Goal: Transaction & Acquisition: Purchase product/service

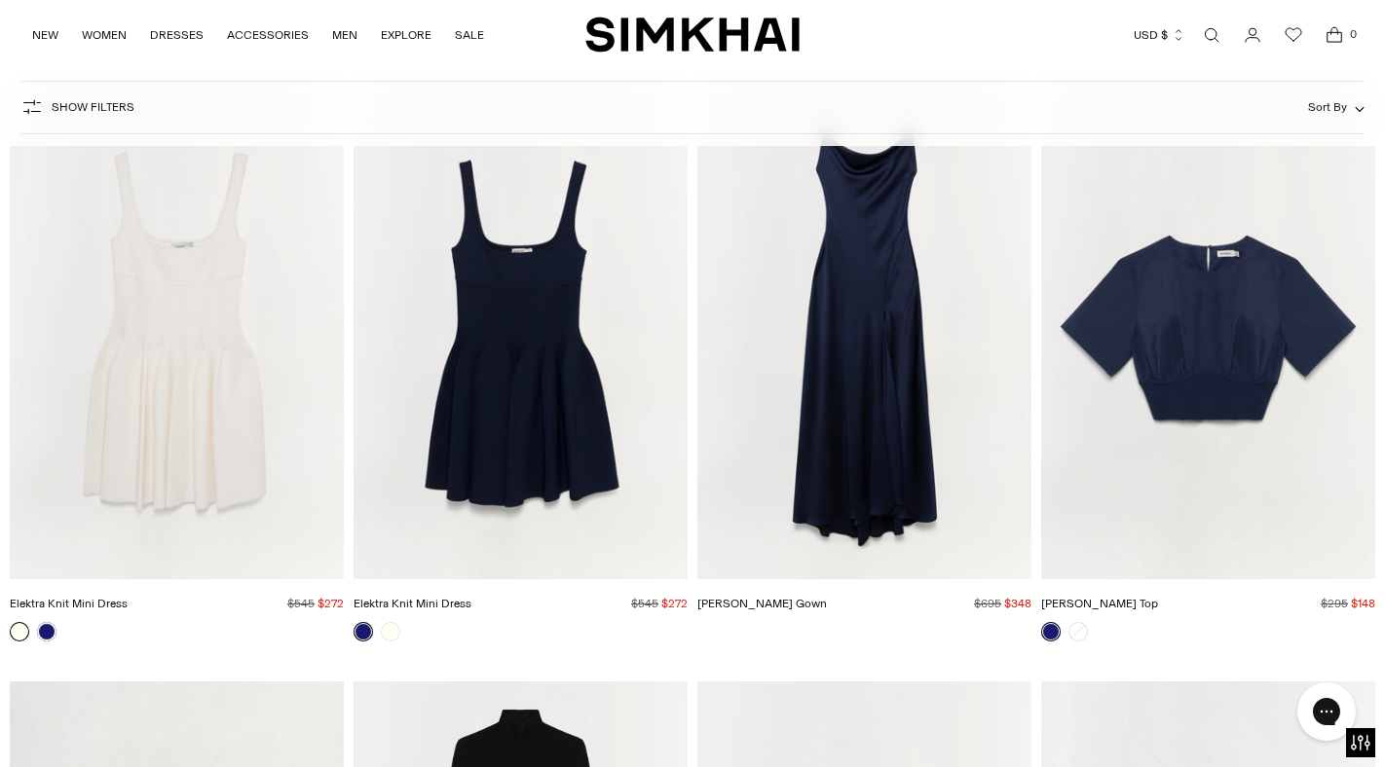
scroll to position [7397, 0]
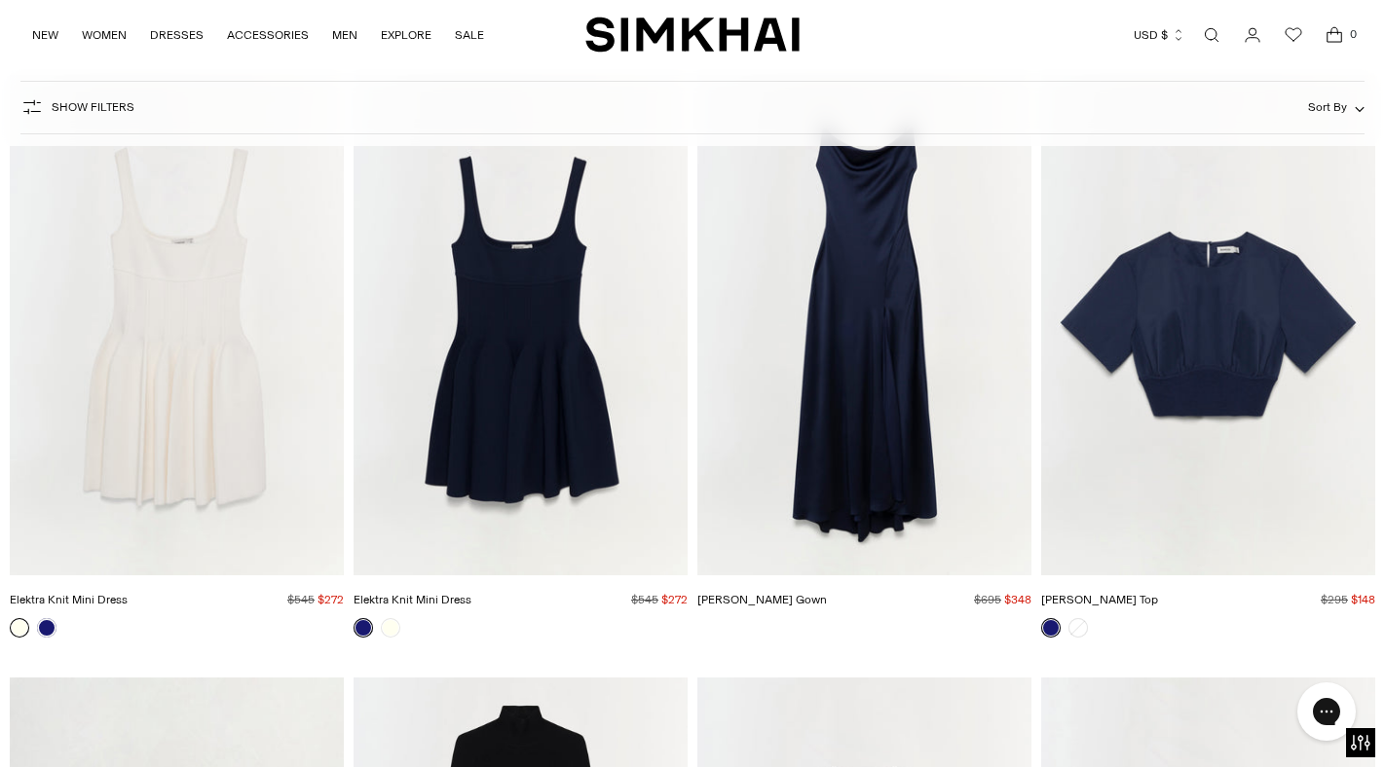
click at [0, 0] on img "Adair Top" at bounding box center [0, 0] width 0 height 0
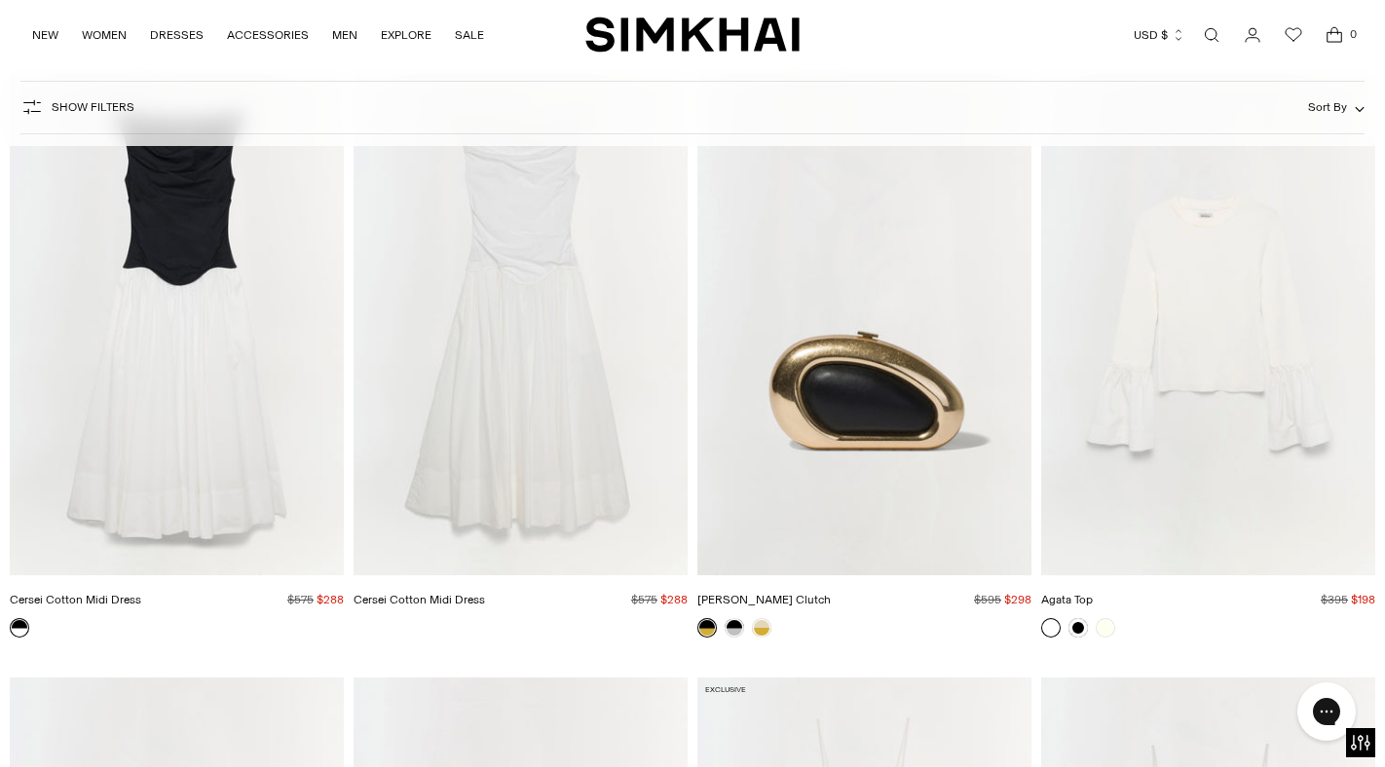
scroll to position [9812, 0]
click at [0, 0] on img "Luna Clutch" at bounding box center [0, 0] width 0 height 0
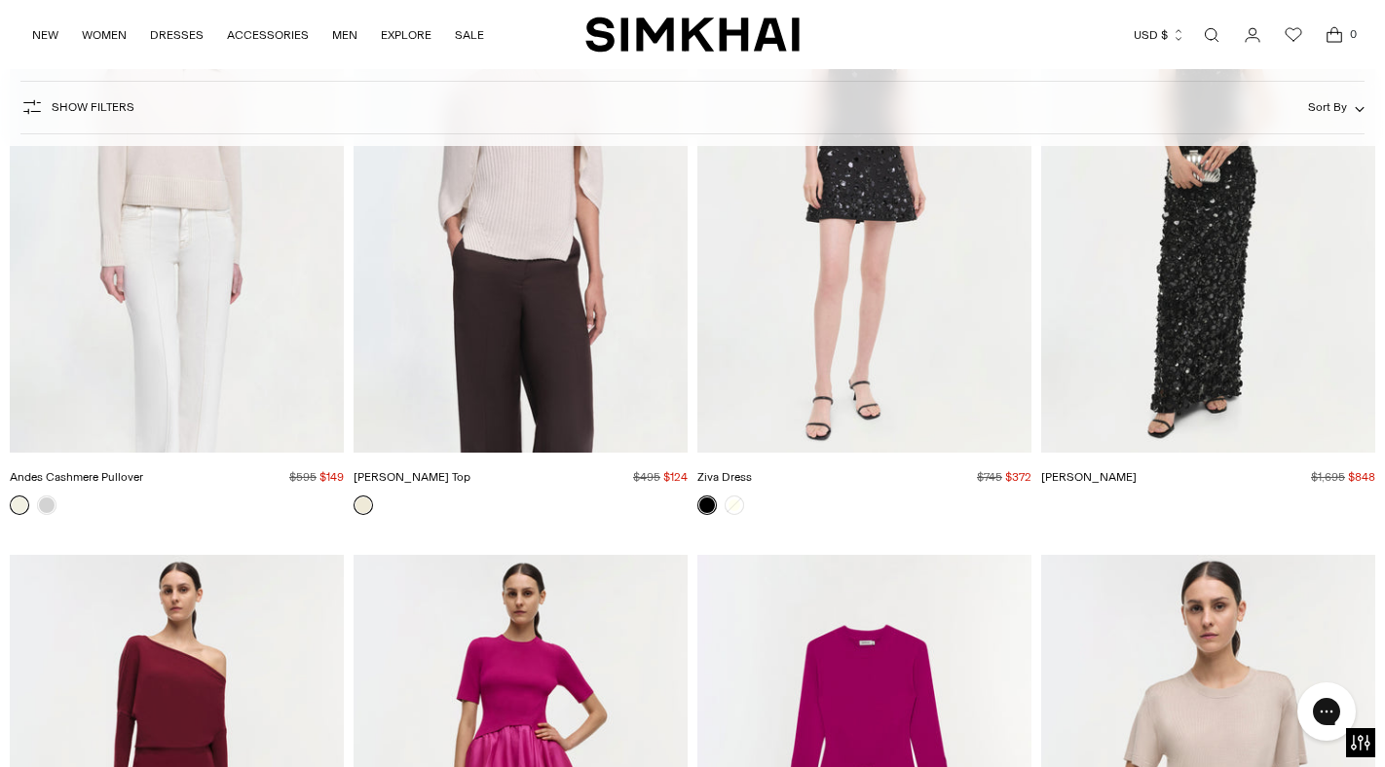
scroll to position [27858, 0]
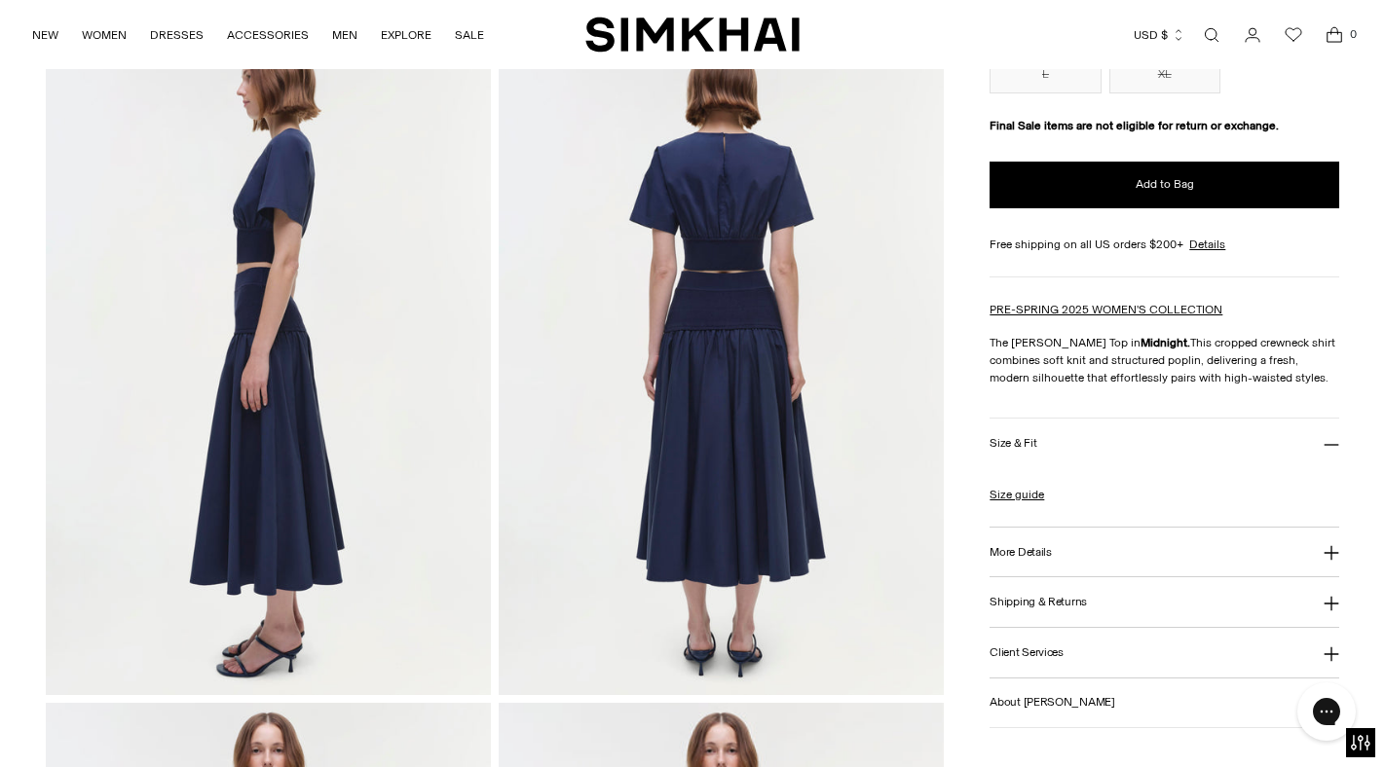
scroll to position [819, 0]
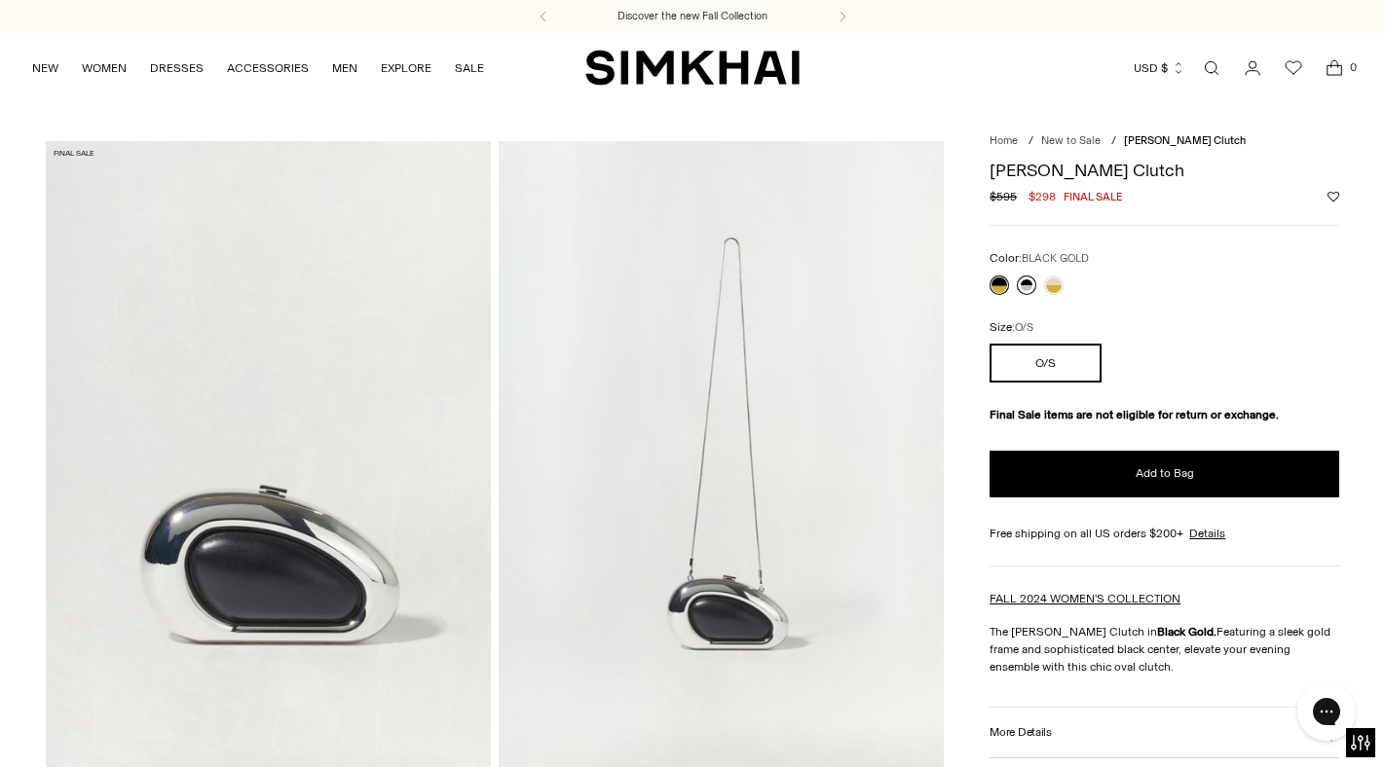
click at [1026, 286] on link at bounding box center [1026, 285] width 19 height 19
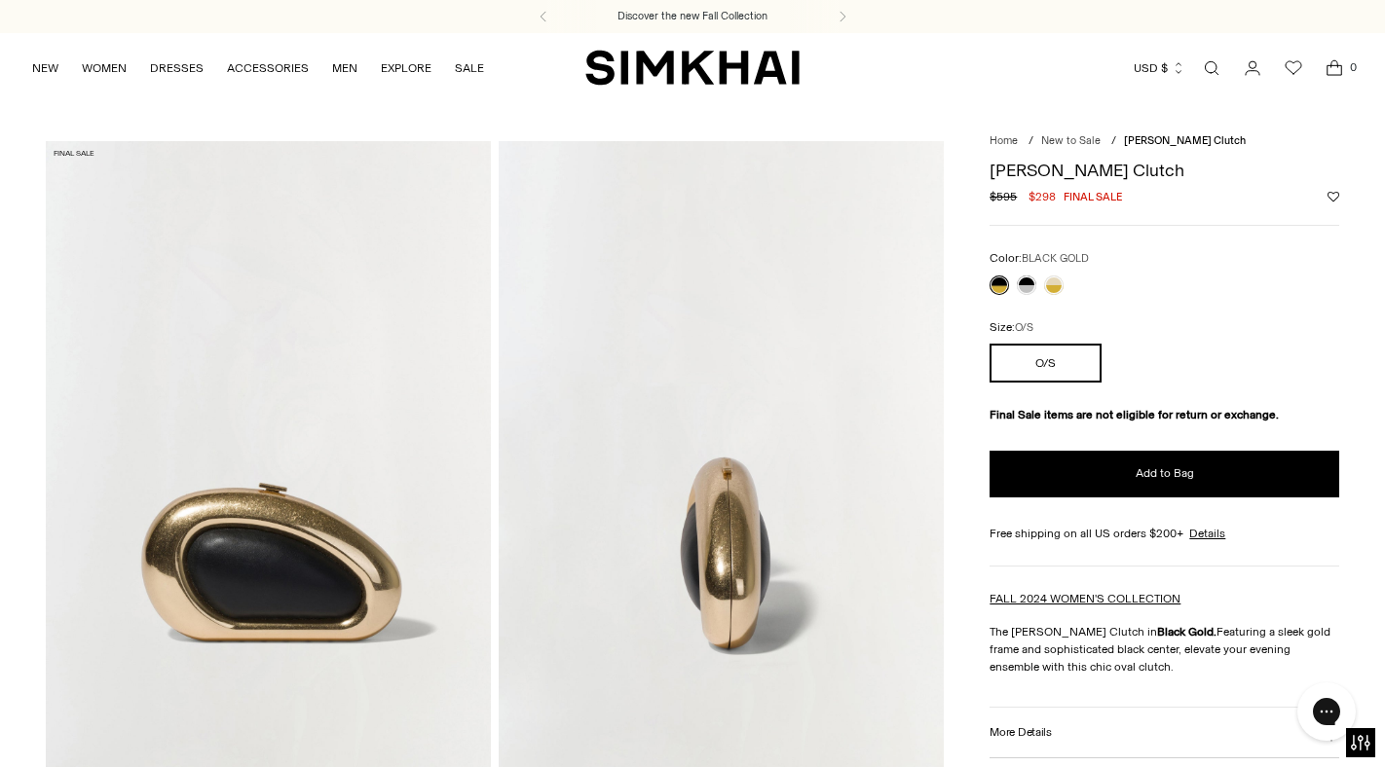
click at [997, 285] on link at bounding box center [998, 285] width 19 height 19
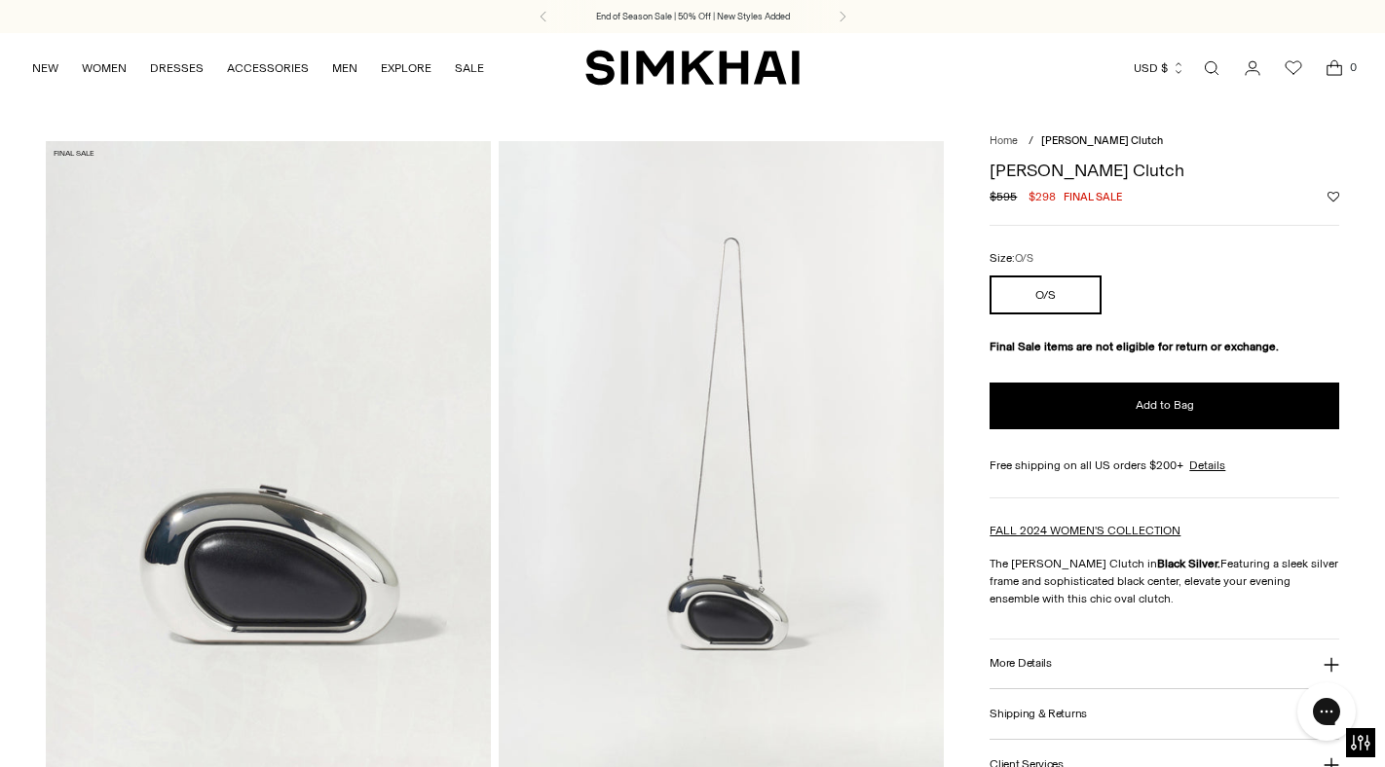
scroll to position [133, 0]
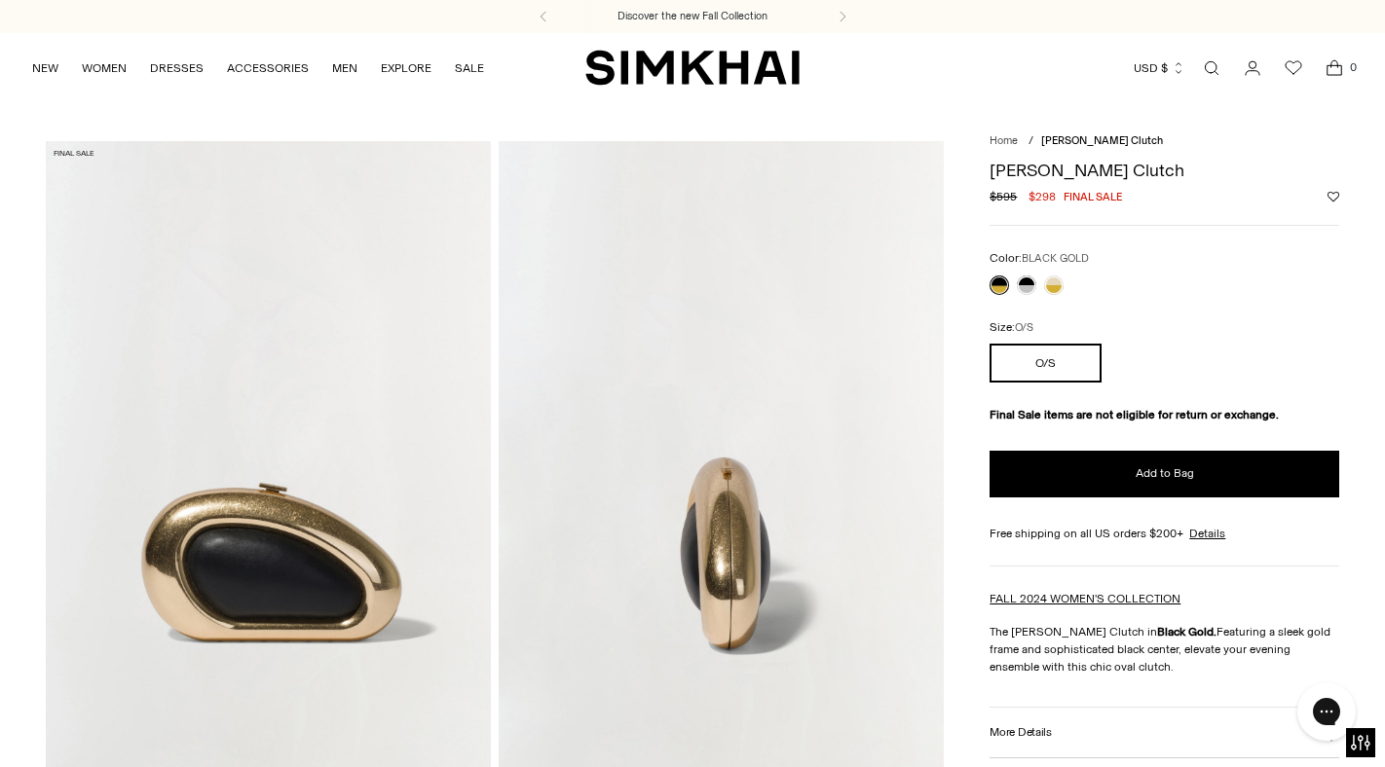
click at [991, 280] on link at bounding box center [998, 285] width 19 height 19
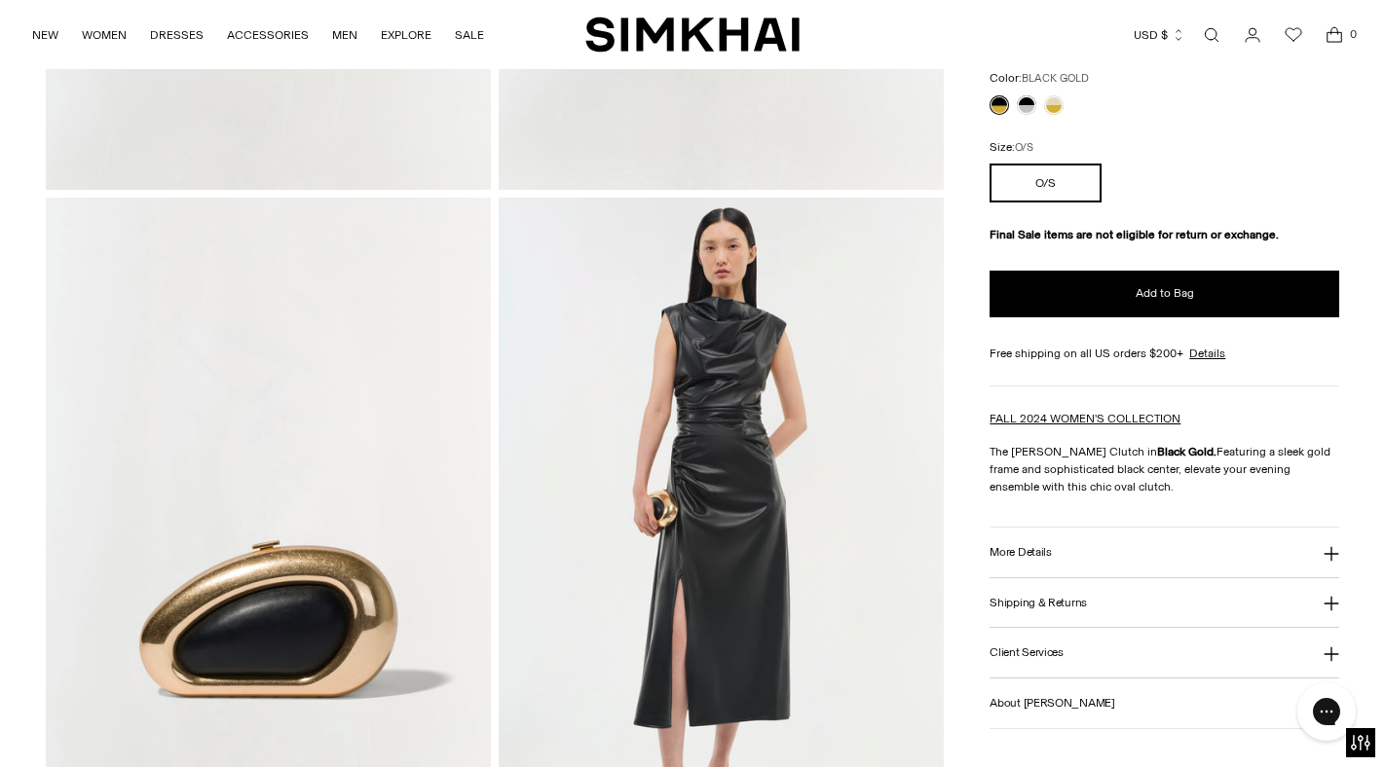
scroll to position [1296, 0]
